Goal: Information Seeking & Learning: Learn about a topic

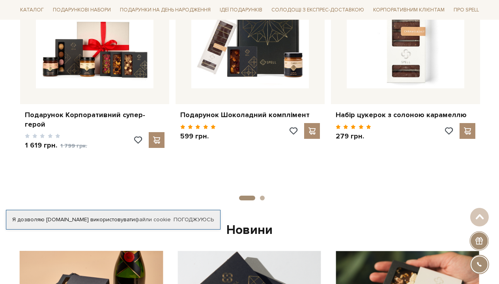
scroll to position [536, 0]
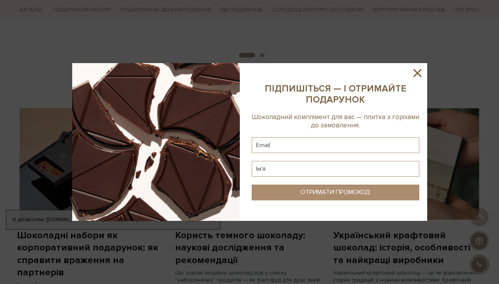
click at [421, 69] on icon at bounding box center [417, 73] width 8 height 8
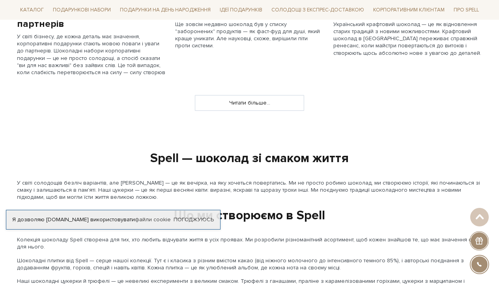
scroll to position [626, 0]
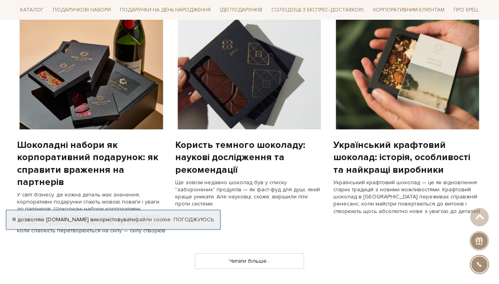
click at [192, 159] on div "Користь темного шоколаду: наукові дослідження та рекомендації" at bounding box center [249, 157] width 149 height 37
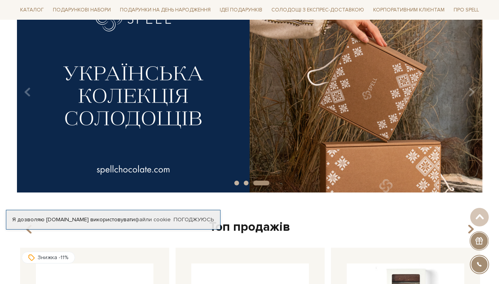
scroll to position [0, 0]
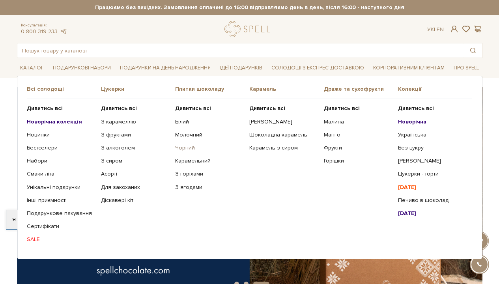
click at [189, 145] on link "Чорний" at bounding box center [209, 147] width 68 height 7
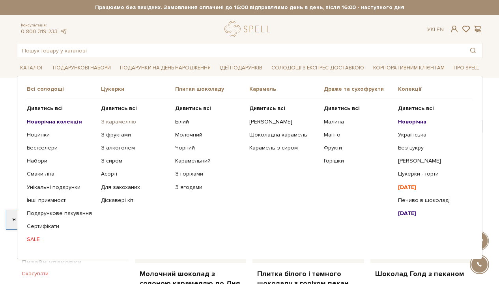
click at [130, 121] on link "З карамеллю" at bounding box center [135, 121] width 68 height 7
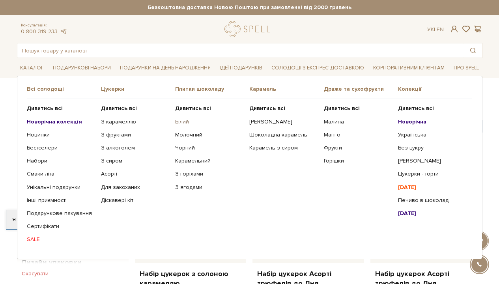
click at [185, 118] on link "Білий" at bounding box center [209, 121] width 68 height 7
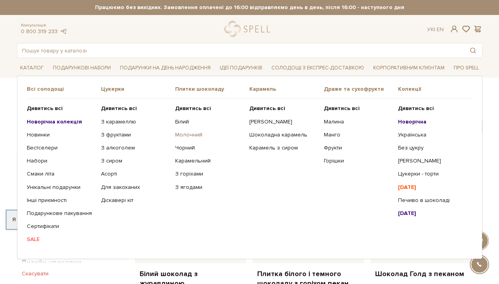
click at [183, 135] on link "Молочний" at bounding box center [209, 134] width 68 height 7
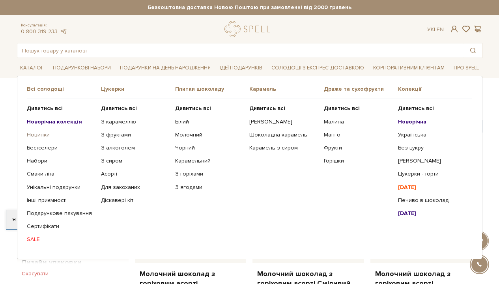
click at [41, 134] on link "Новинки" at bounding box center [61, 134] width 68 height 7
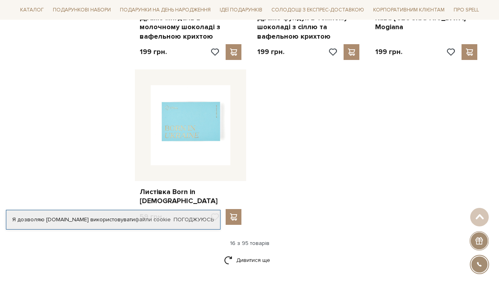
scroll to position [997, 0]
